Goal: Check status: Check status

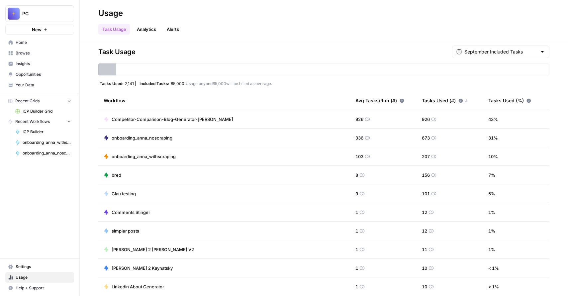
click at [135, 134] on span "onboarding_anna_noscraping" at bounding box center [142, 137] width 61 height 7
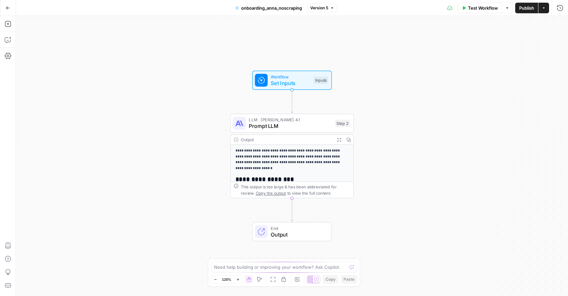
click at [9, 7] on icon "button" at bounding box center [8, 8] width 5 height 5
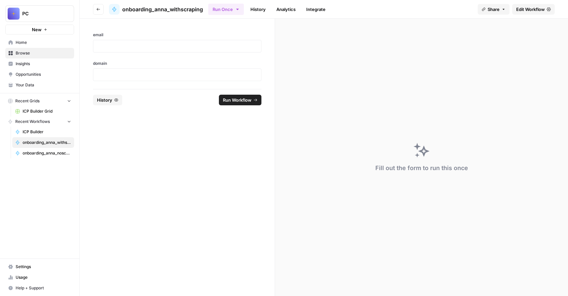
click at [256, 10] on link "History" at bounding box center [257, 9] width 23 height 11
click at [258, 9] on link "History" at bounding box center [253, 9] width 23 height 11
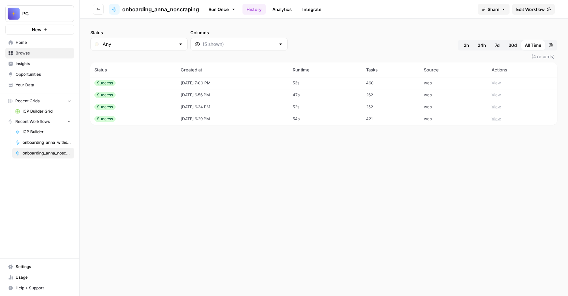
click at [23, 42] on span "Home" at bounding box center [43, 43] width 55 height 6
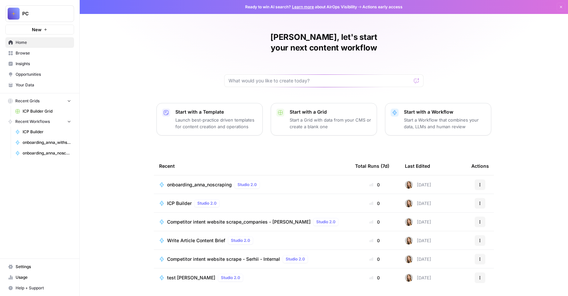
scroll to position [10, 0]
